Goal: Navigation & Orientation: Find specific page/section

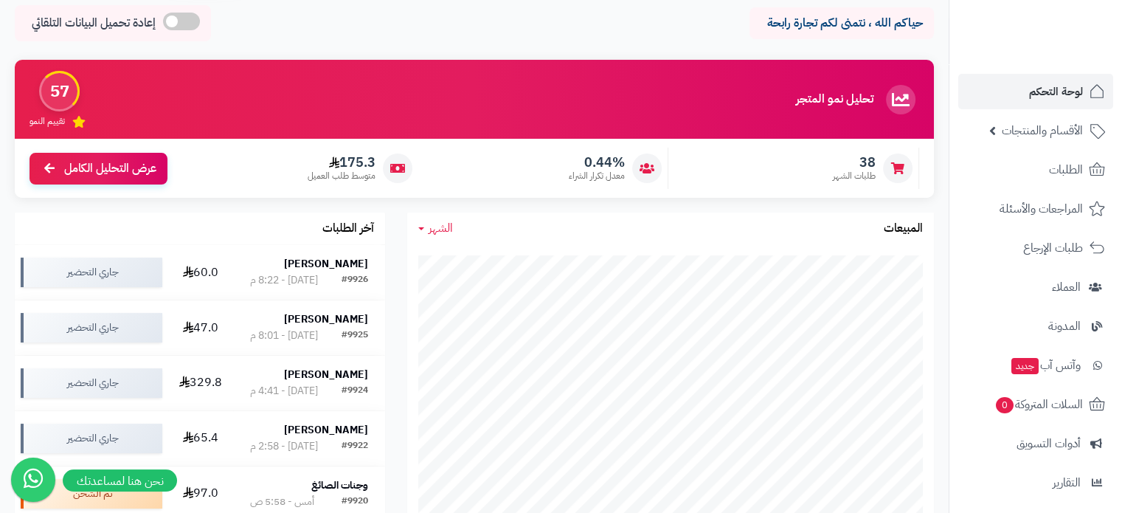
scroll to position [148, 0]
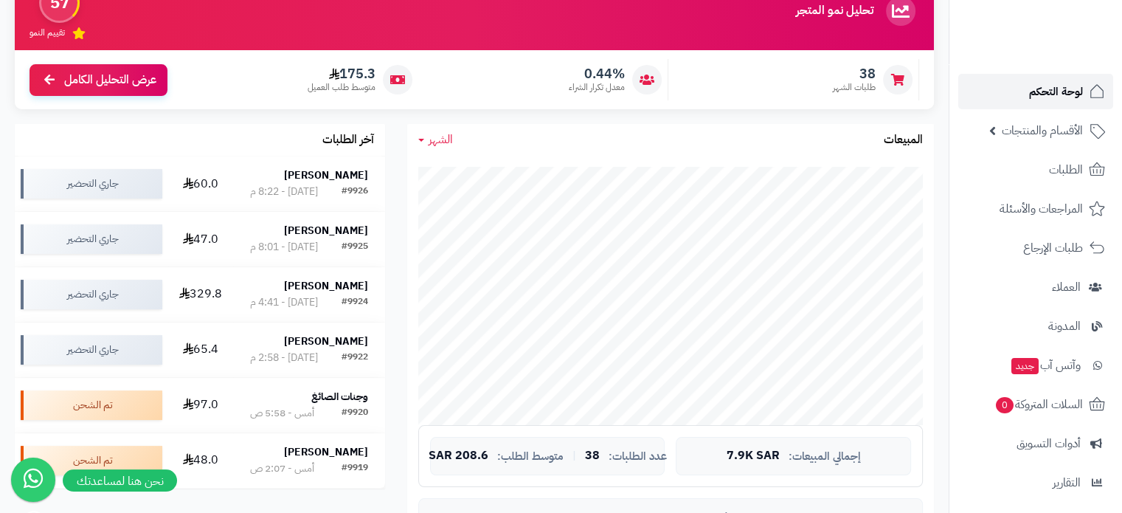
click at [1054, 91] on span "لوحة التحكم" at bounding box center [1056, 91] width 54 height 21
